Goal: Obtain resource: Download file/media

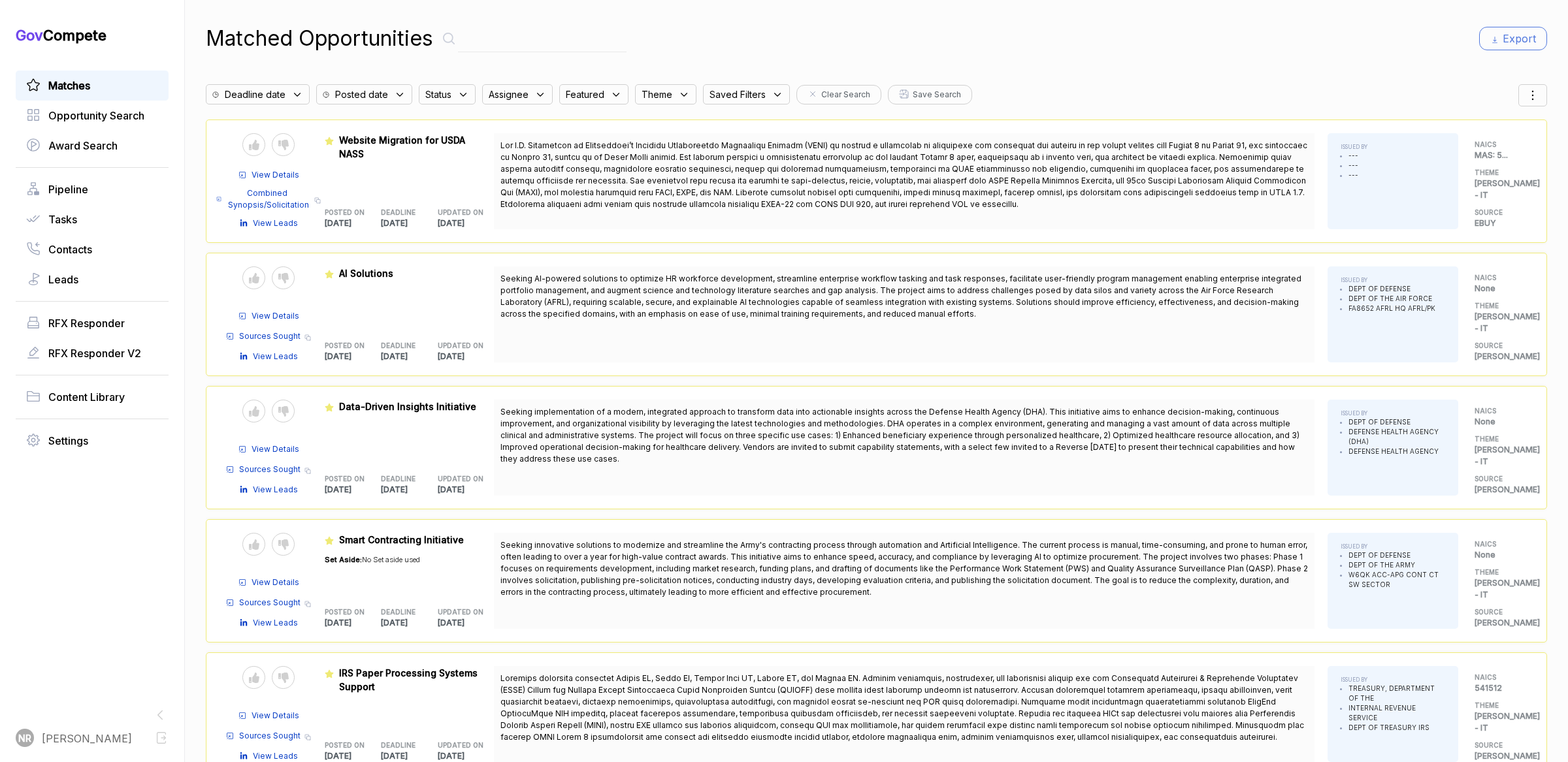
click at [545, 43] on input "text" at bounding box center [541, 39] width 168 height 27
type input "pics"
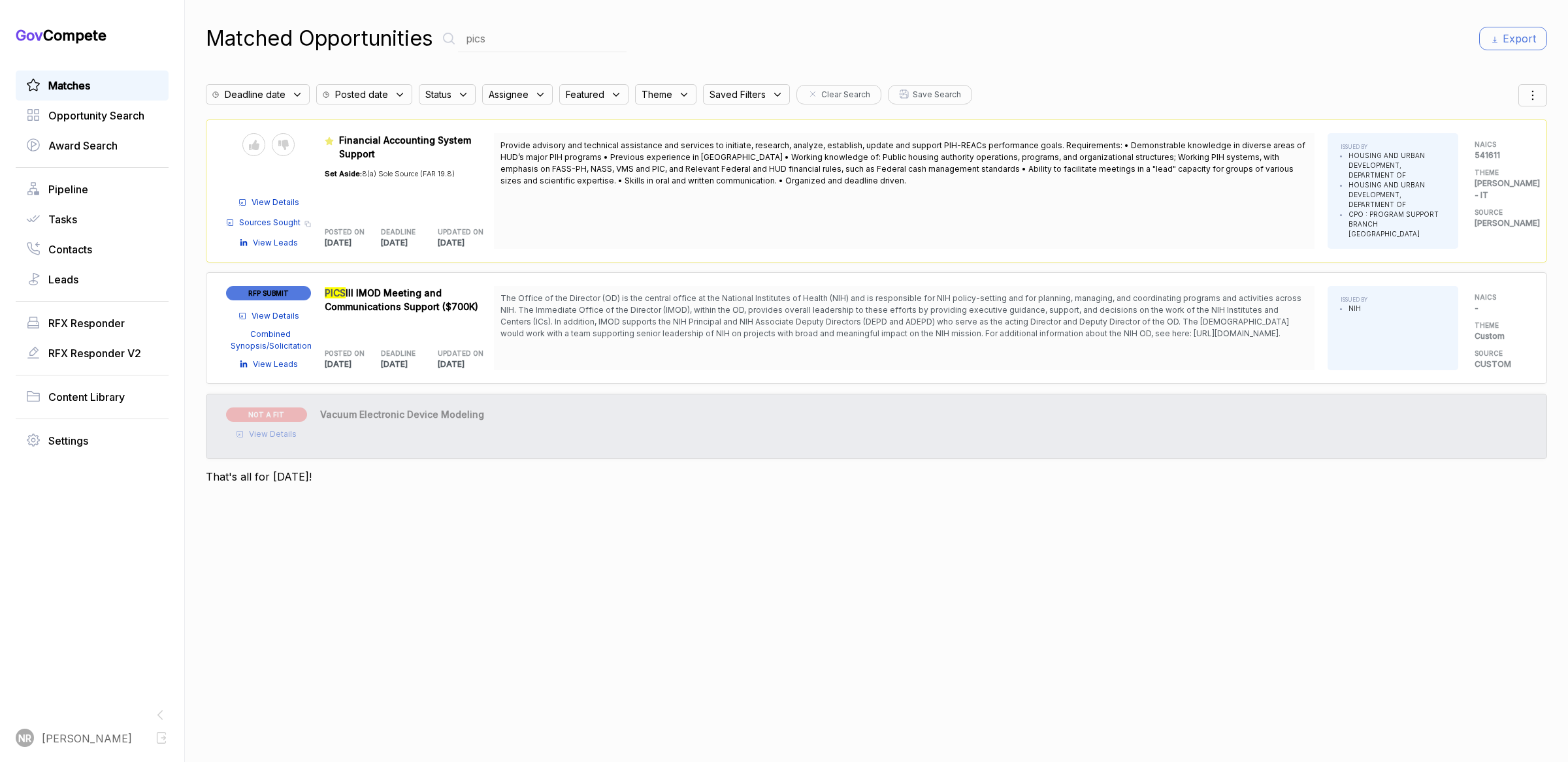
click at [409, 292] on span "III IMOD Meeting and Communications Support ($700K)" at bounding box center [401, 300] width 154 height 25
click at [264, 310] on span "View Details" at bounding box center [275, 316] width 48 height 12
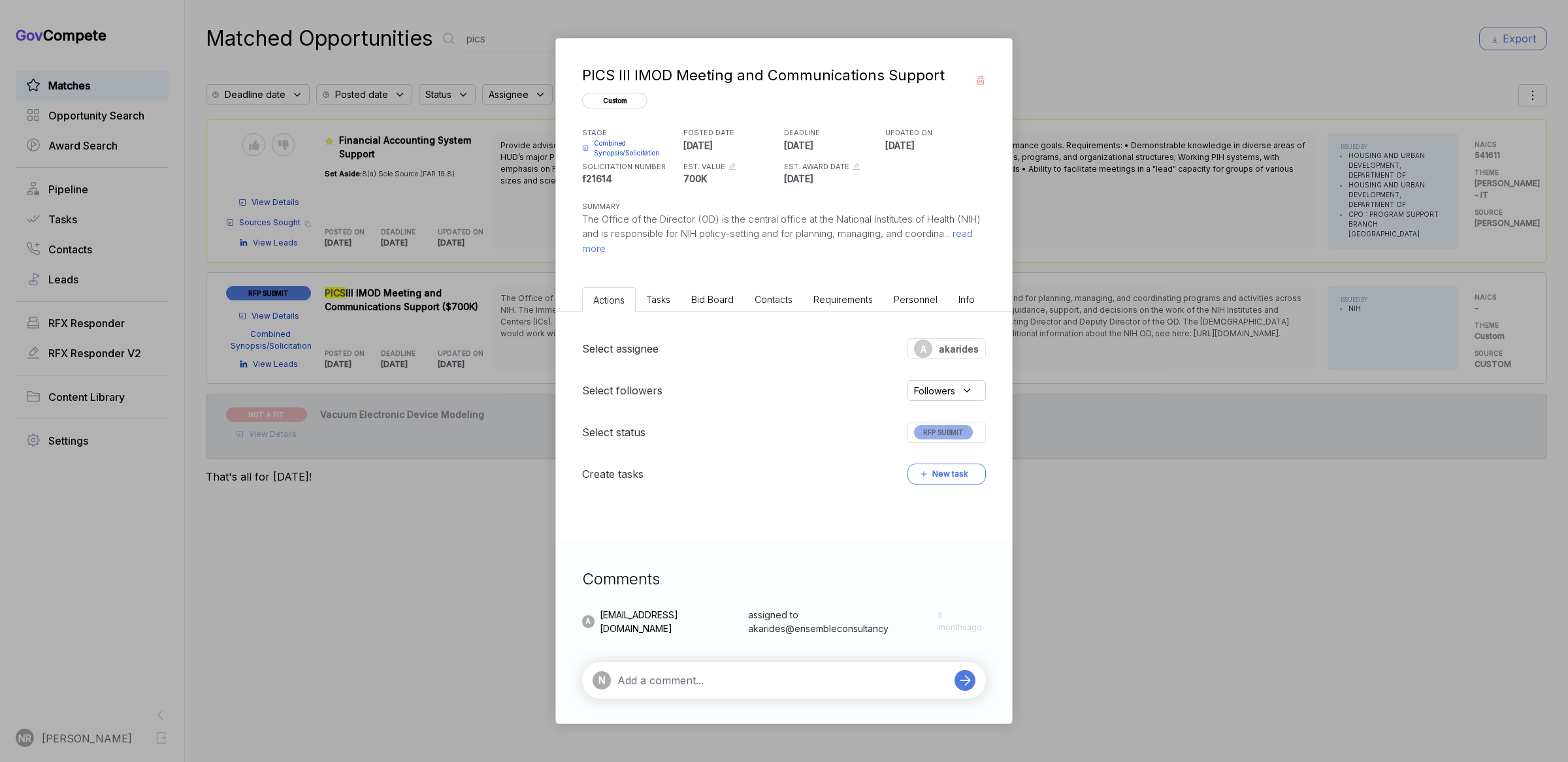
click at [649, 247] on span "read more" at bounding box center [777, 241] width 391 height 27
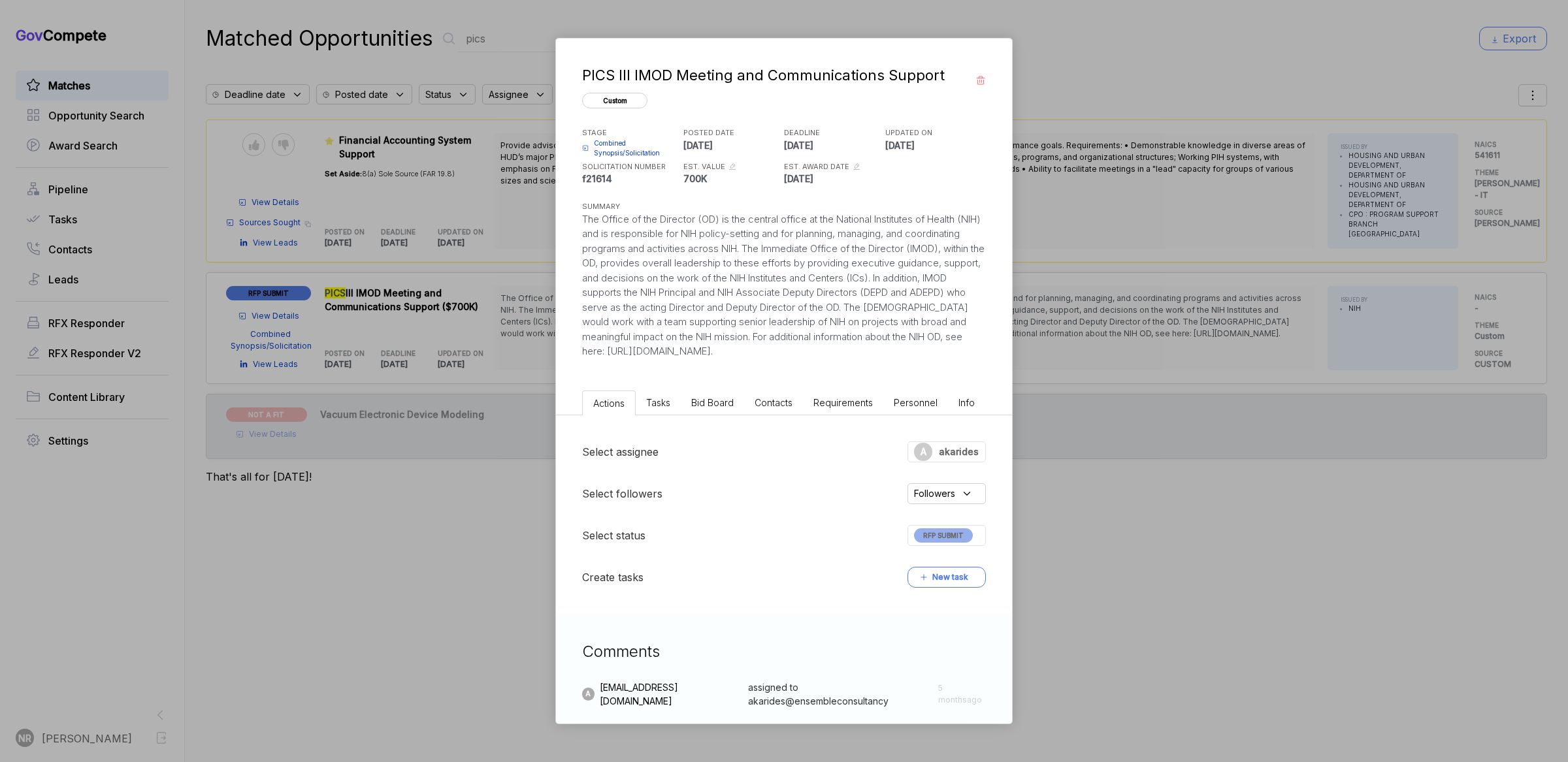
click at [725, 408] on span "Bid Board" at bounding box center [712, 403] width 43 height 11
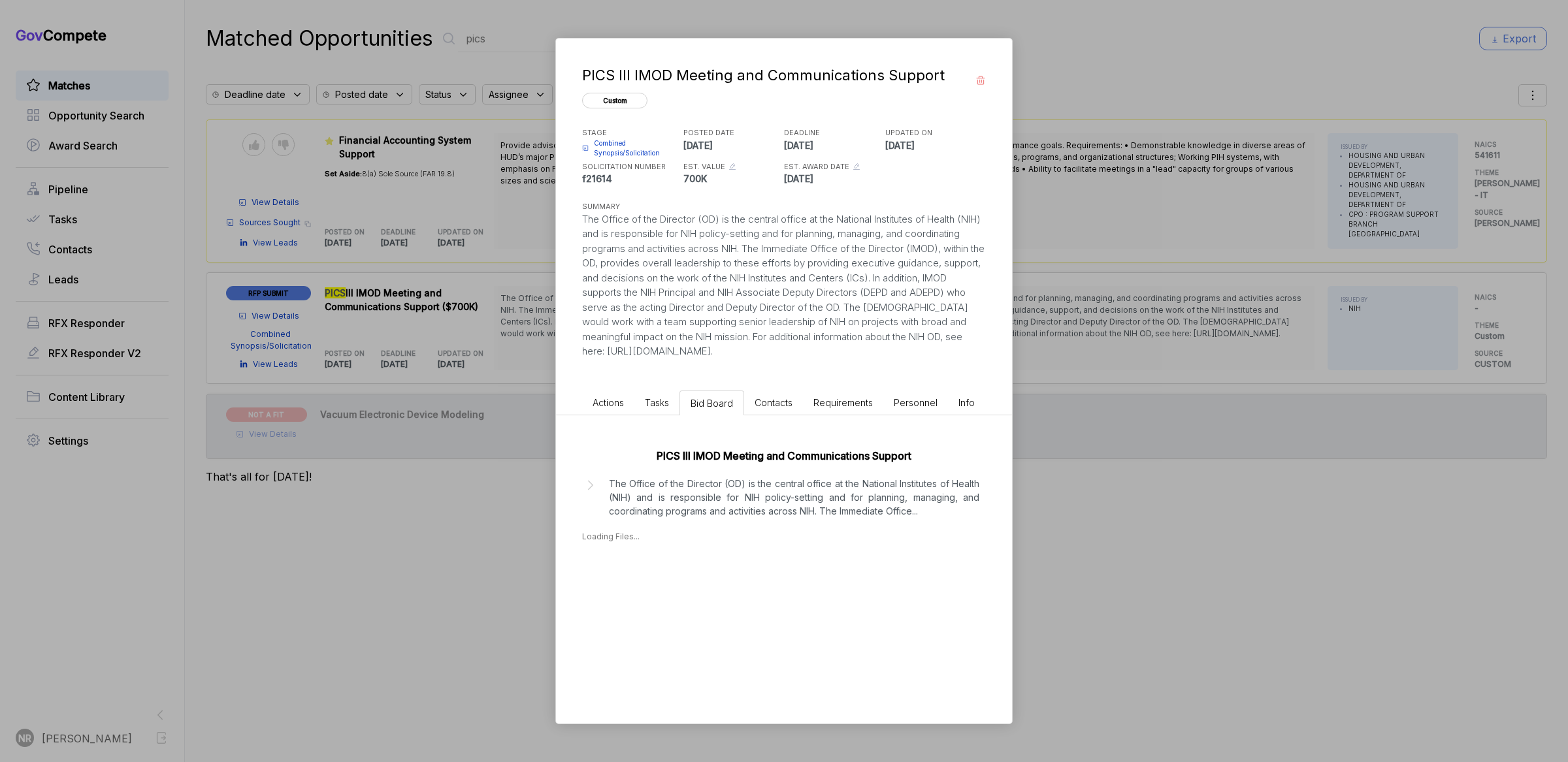
scroll to position [2, 0]
click at [588, 585] on icon at bounding box center [590, 576] width 17 height 17
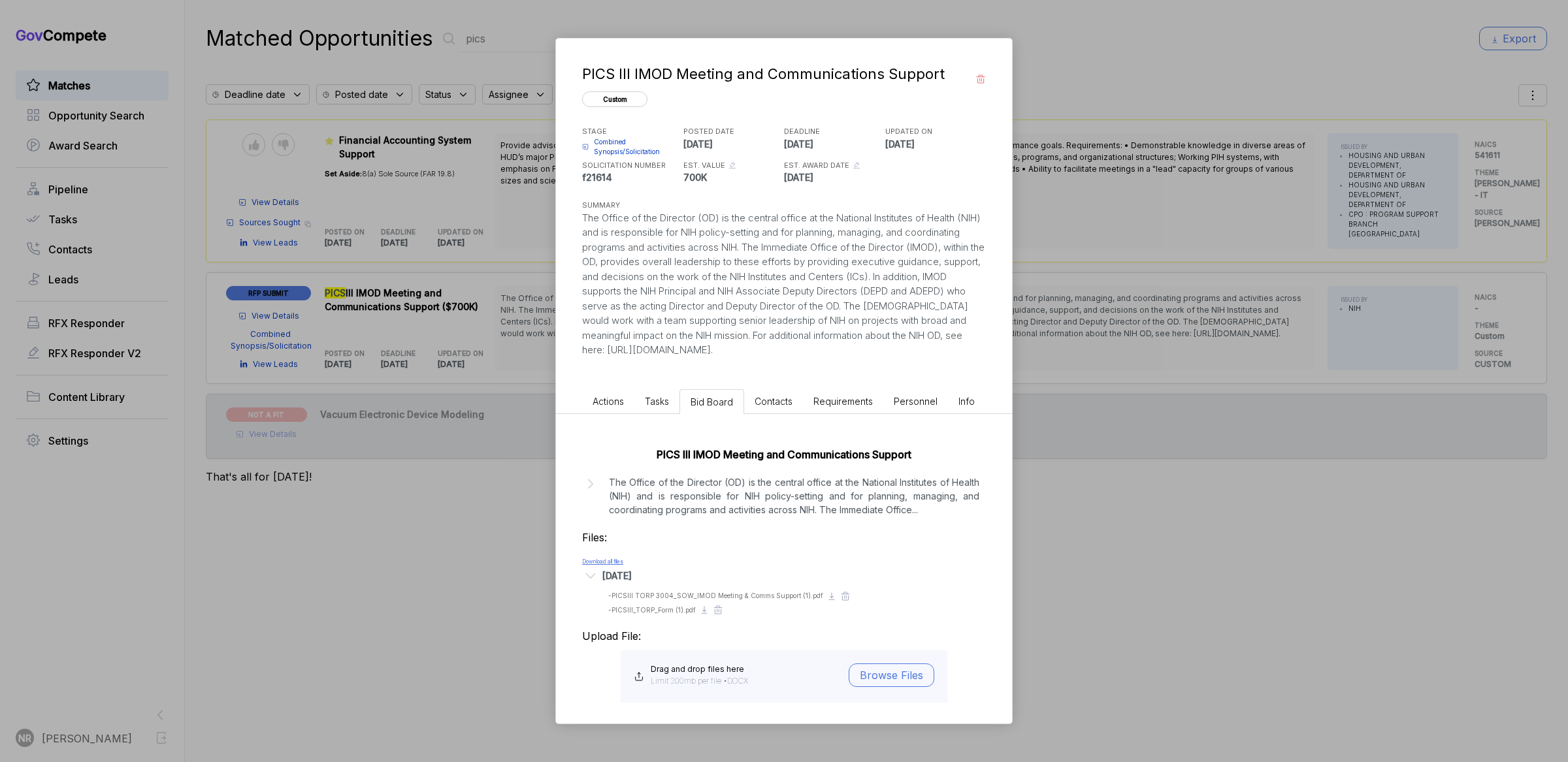
click at [612, 565] on link "Download all files" at bounding box center [602, 561] width 41 height 6
